Goal: Task Accomplishment & Management: Manage account settings

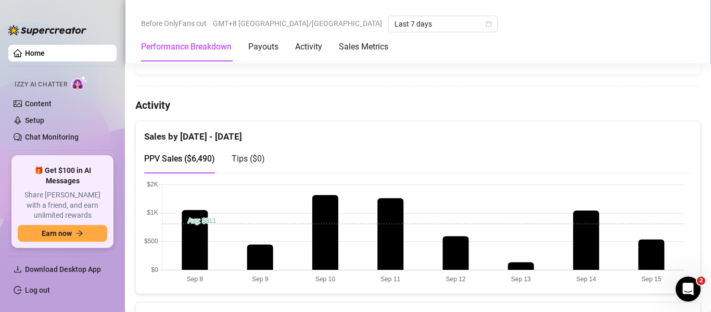
scroll to position [494, 0]
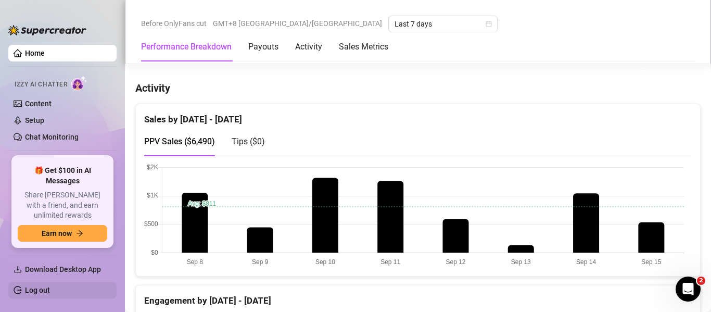
click at [50, 288] on link "Log out" at bounding box center [37, 290] width 25 height 8
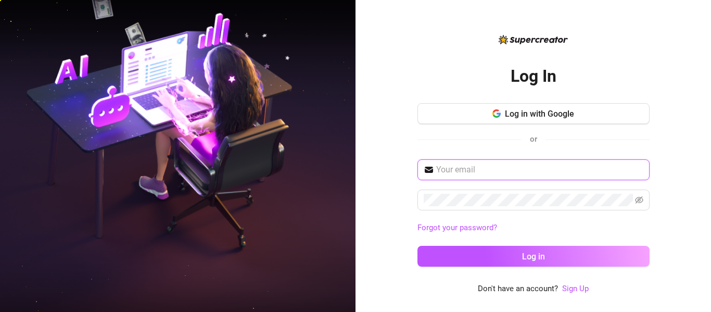
click at [560, 171] on input "text" at bounding box center [539, 169] width 207 height 12
type input "[EMAIL_ADDRESS][DOMAIN_NAME]"
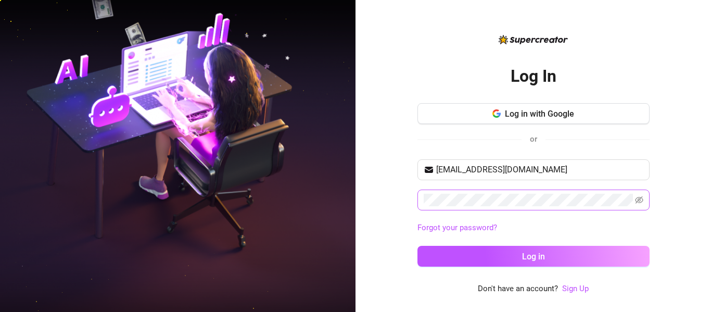
click at [493, 209] on span at bounding box center [533, 199] width 232 height 21
click at [417, 246] on button "Log in" at bounding box center [533, 256] width 232 height 21
